Goal: Transaction & Acquisition: Purchase product/service

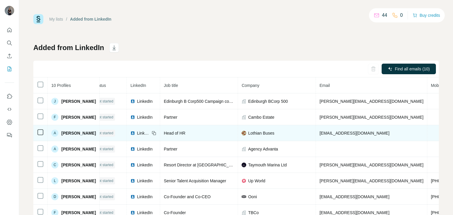
scroll to position [0, 15]
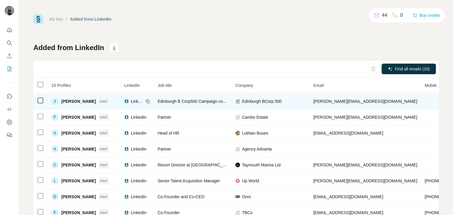
click at [36, 99] on td at bounding box center [40, 102] width 14 height 16
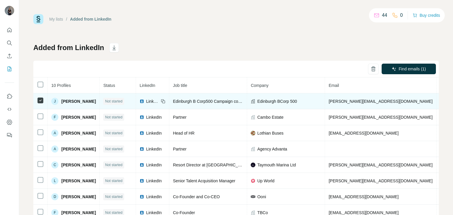
click at [112, 102] on span "Not started" at bounding box center [113, 101] width 17 height 5
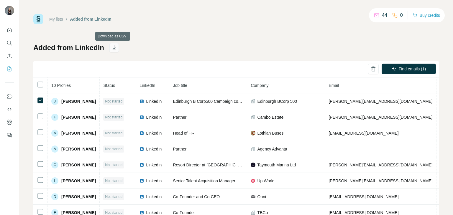
click at [113, 48] on icon "button" at bounding box center [114, 48] width 3 height 2
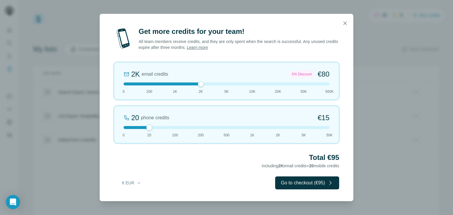
click at [398, 68] on div "Get more credits for your team! All team members receive credits, and they are …" at bounding box center [226, 107] width 453 height 215
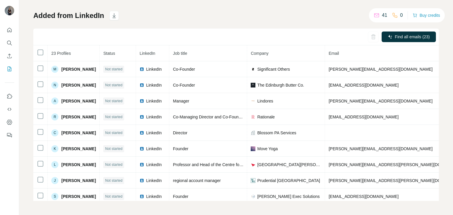
scroll to position [32, 0]
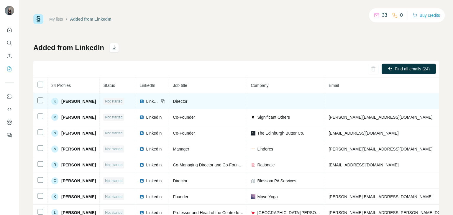
click at [271, 101] on td at bounding box center [286, 102] width 78 height 16
click at [267, 100] on td at bounding box center [286, 102] width 78 height 16
click at [353, 97] on td at bounding box center [397, 102] width 145 height 16
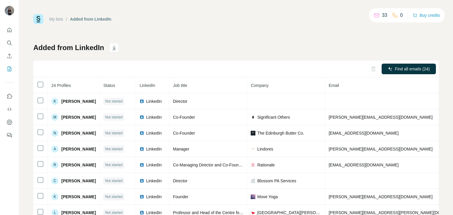
drag, startPoint x: 353, startPoint y: 97, endPoint x: 286, endPoint y: 54, distance: 79.0
click at [286, 54] on div "Added from LinkedIn Find all emails (24) 24 Profiles Status LinkedIn Job title …" at bounding box center [236, 138] width 406 height 190
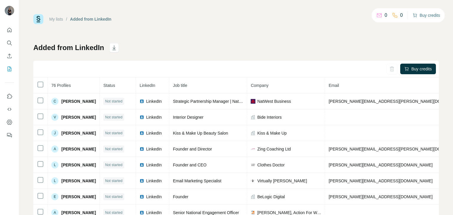
click at [425, 17] on button "Buy credits" at bounding box center [426, 15] width 27 height 8
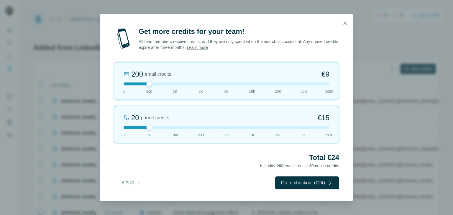
drag, startPoint x: 147, startPoint y: 85, endPoint x: 155, endPoint y: 84, distance: 8.1
click at [155, 84] on div at bounding box center [227, 84] width 206 height 3
drag, startPoint x: 147, startPoint y: 126, endPoint x: 106, endPoint y: 120, distance: 41.5
click at [106, 120] on div "Get more credits for your team! All team members receive credits, and they are …" at bounding box center [227, 114] width 254 height 175
drag, startPoint x: 150, startPoint y: 83, endPoint x: 154, endPoint y: 83, distance: 4.4
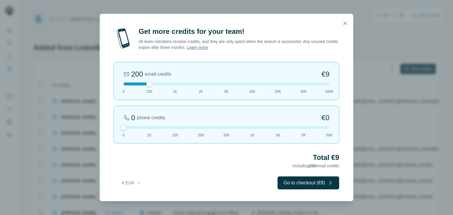
click at [154, 83] on div at bounding box center [227, 84] width 206 height 3
click at [287, 189] on button "Go to checkout (€9)" at bounding box center [309, 183] width 62 height 13
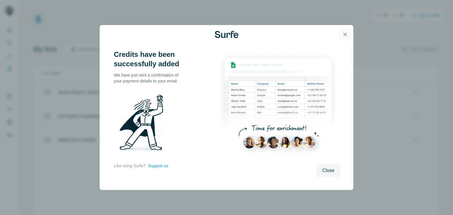
click at [345, 36] on icon "button" at bounding box center [345, 35] width 6 height 6
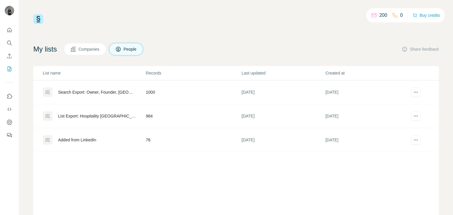
click at [84, 142] on div "Added from LinkedIn" at bounding box center [77, 140] width 38 height 6
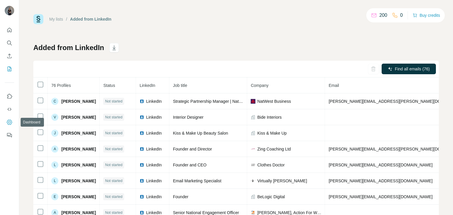
click at [7, 120] on icon "Dashboard" at bounding box center [9, 122] width 6 height 6
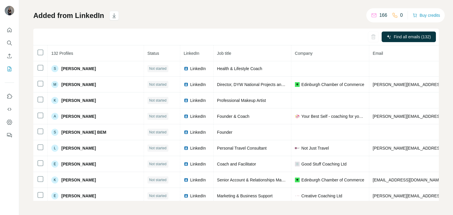
scroll to position [721, 0]
